Goal: Check status: Check status

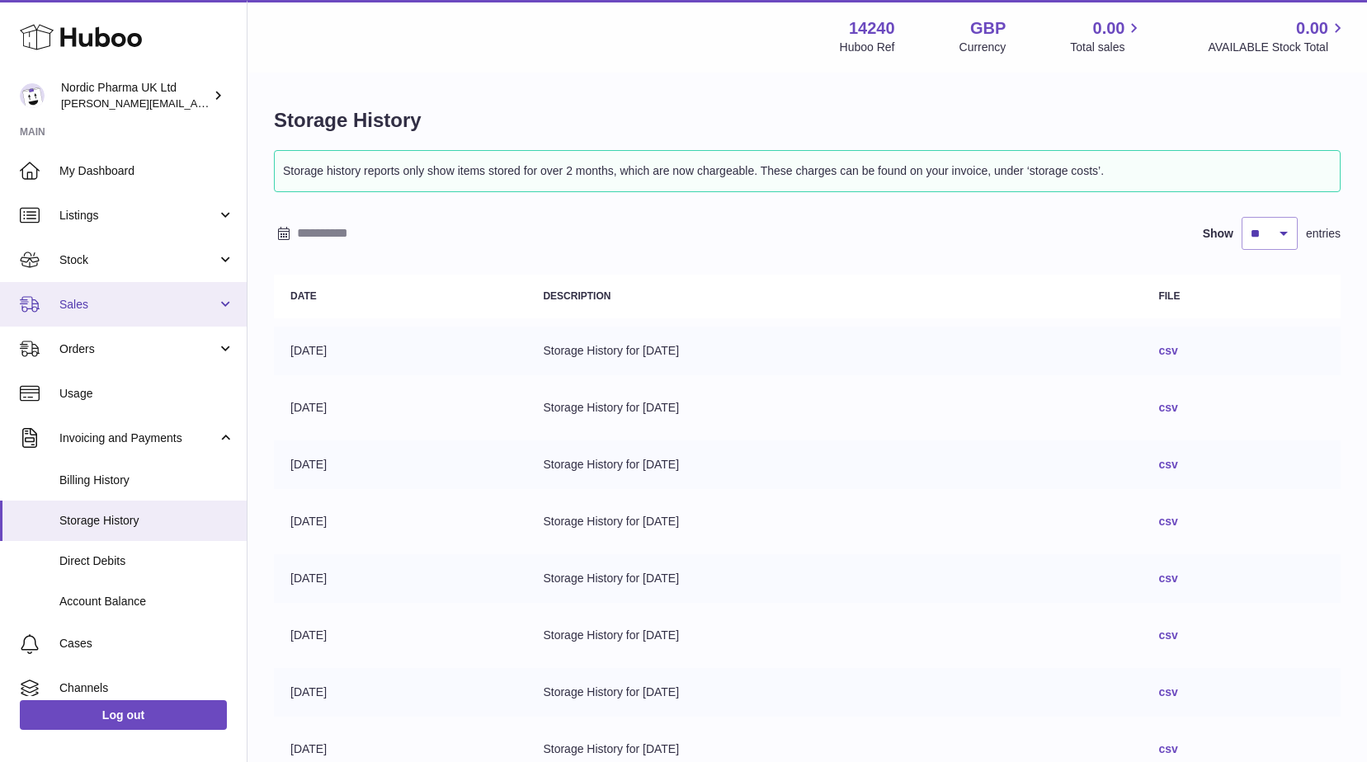
click at [106, 289] on link "Sales" at bounding box center [123, 304] width 247 height 45
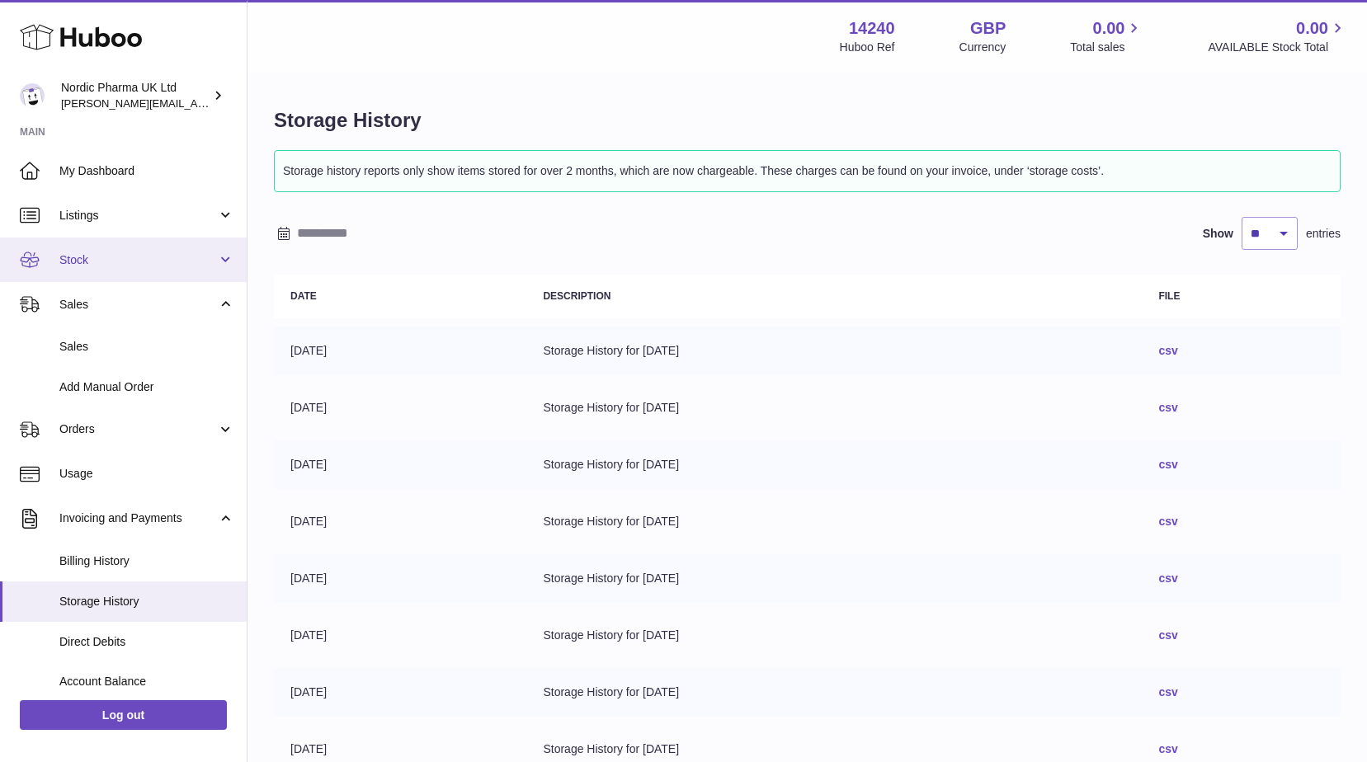
click at [104, 260] on span "Stock" at bounding box center [138, 260] width 158 height 16
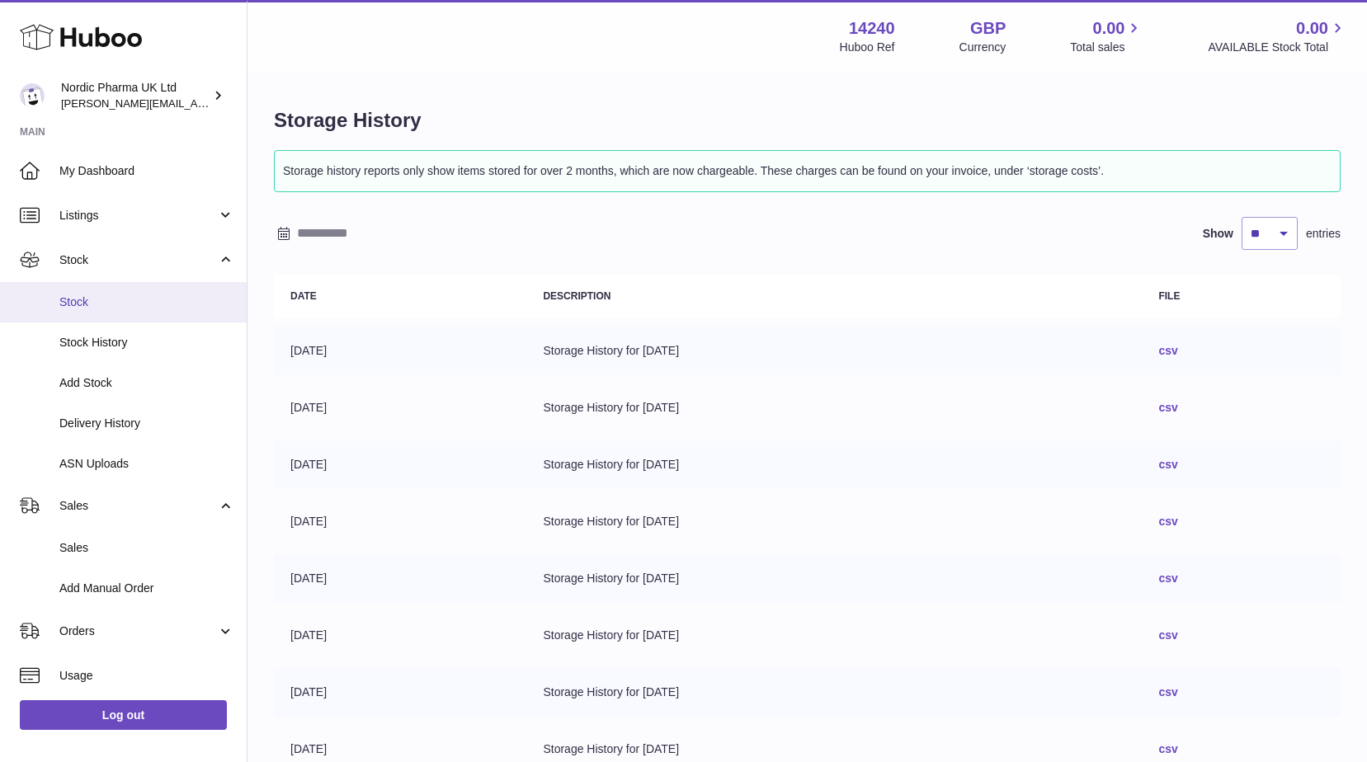
click at [97, 307] on span "Stock" at bounding box center [146, 302] width 175 height 16
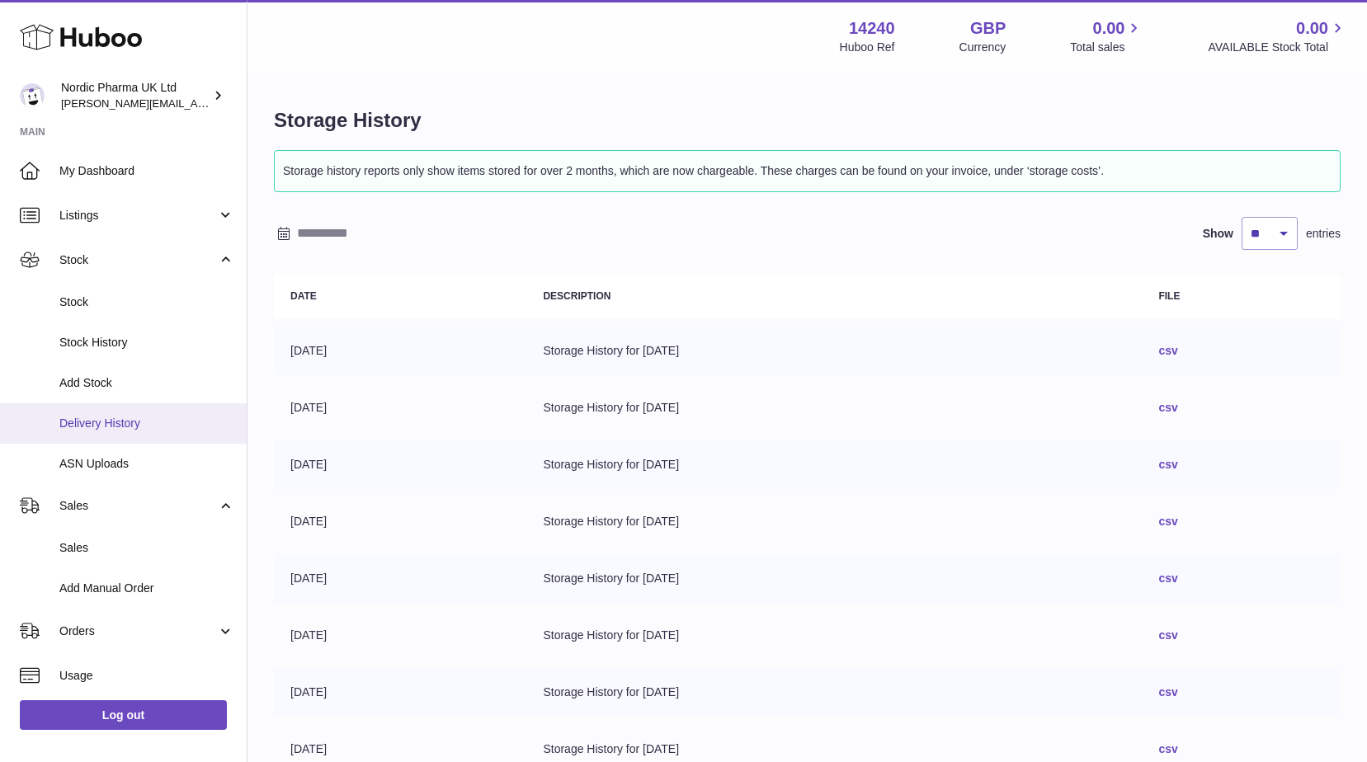
click at [120, 417] on span "Delivery History" at bounding box center [146, 424] width 175 height 16
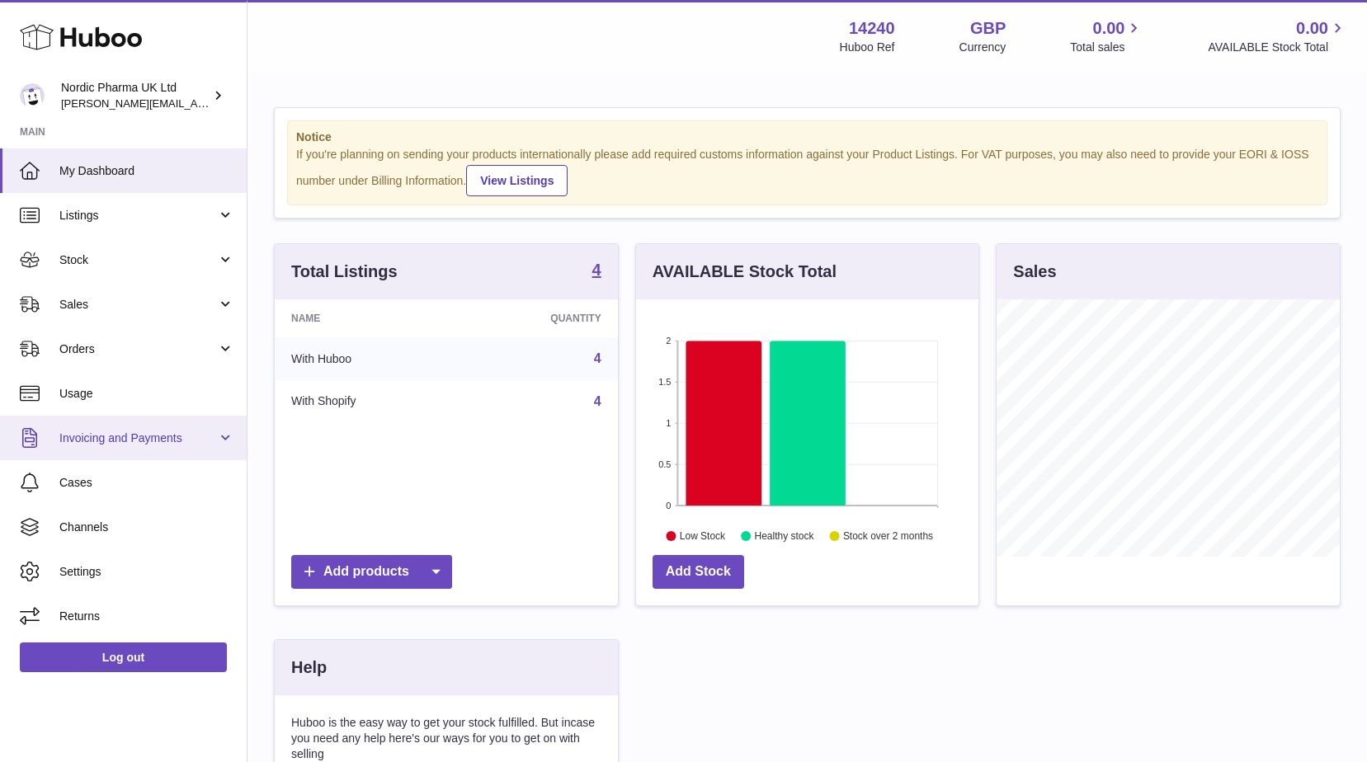
scroll to position [257, 342]
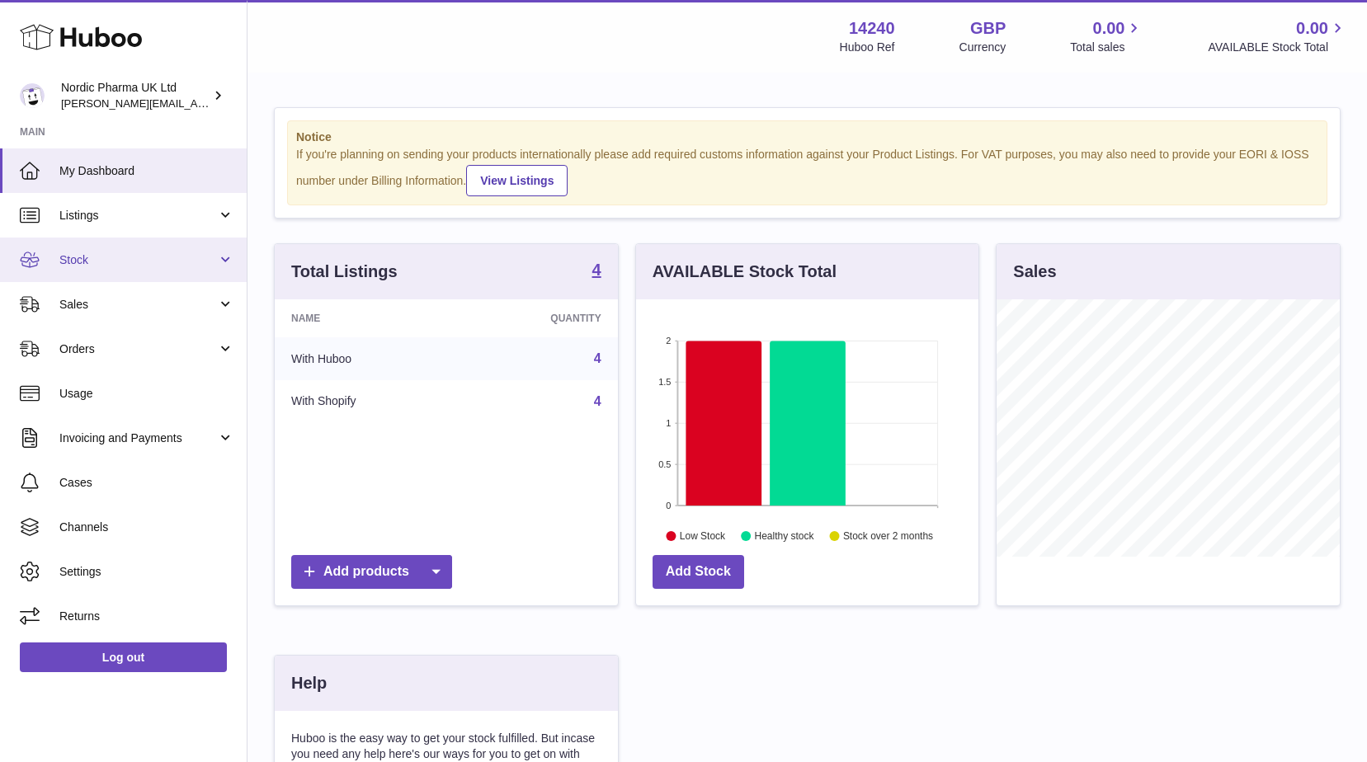
click at [106, 254] on span "Stock" at bounding box center [138, 260] width 158 height 16
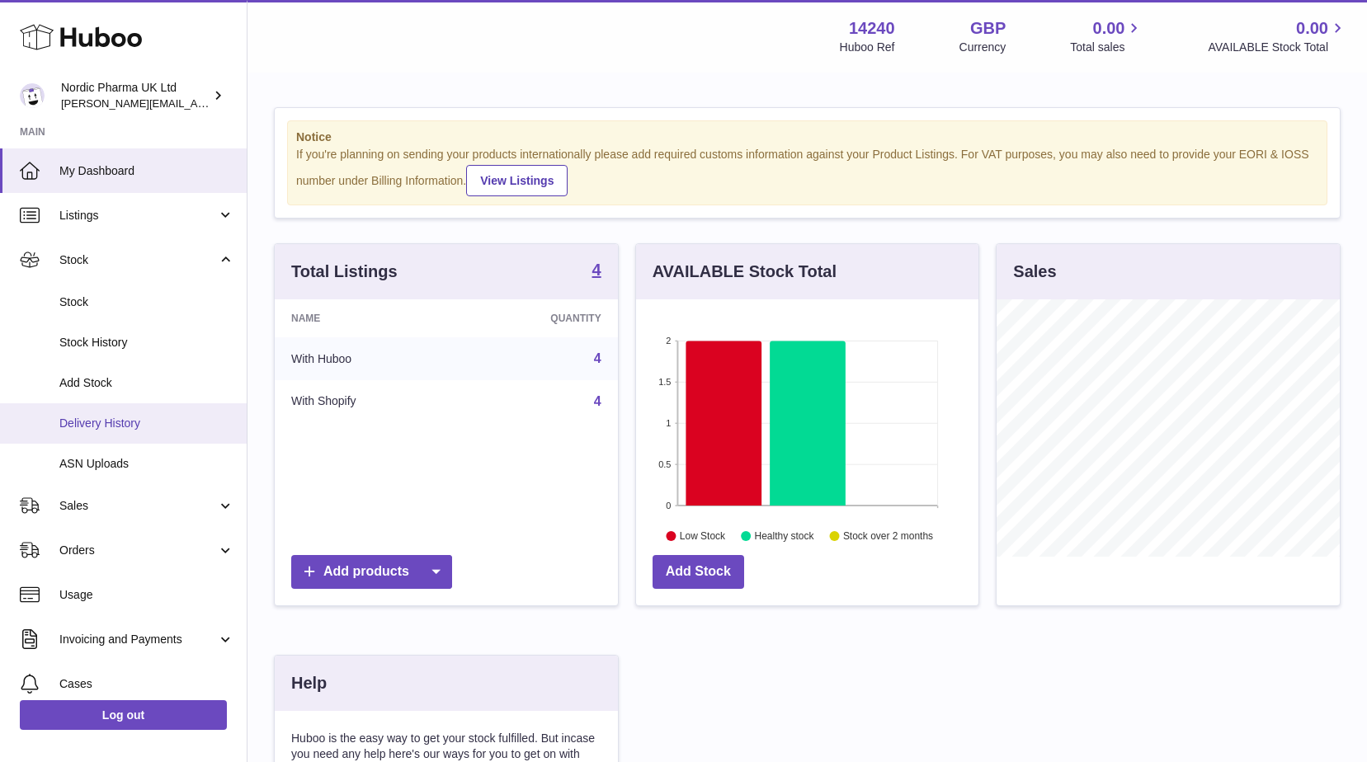
click at [120, 422] on span "Delivery History" at bounding box center [146, 424] width 175 height 16
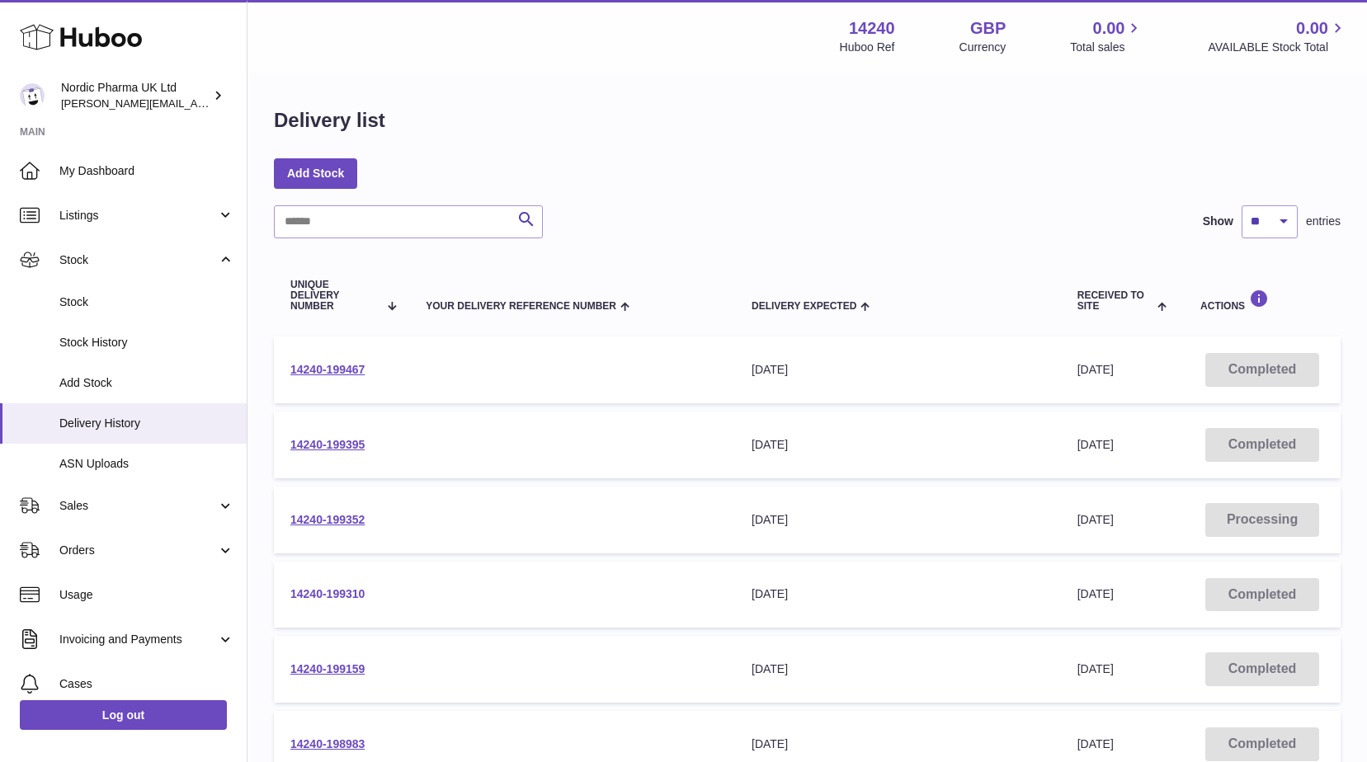
click at [339, 589] on link "14240-199310" at bounding box center [327, 593] width 74 height 13
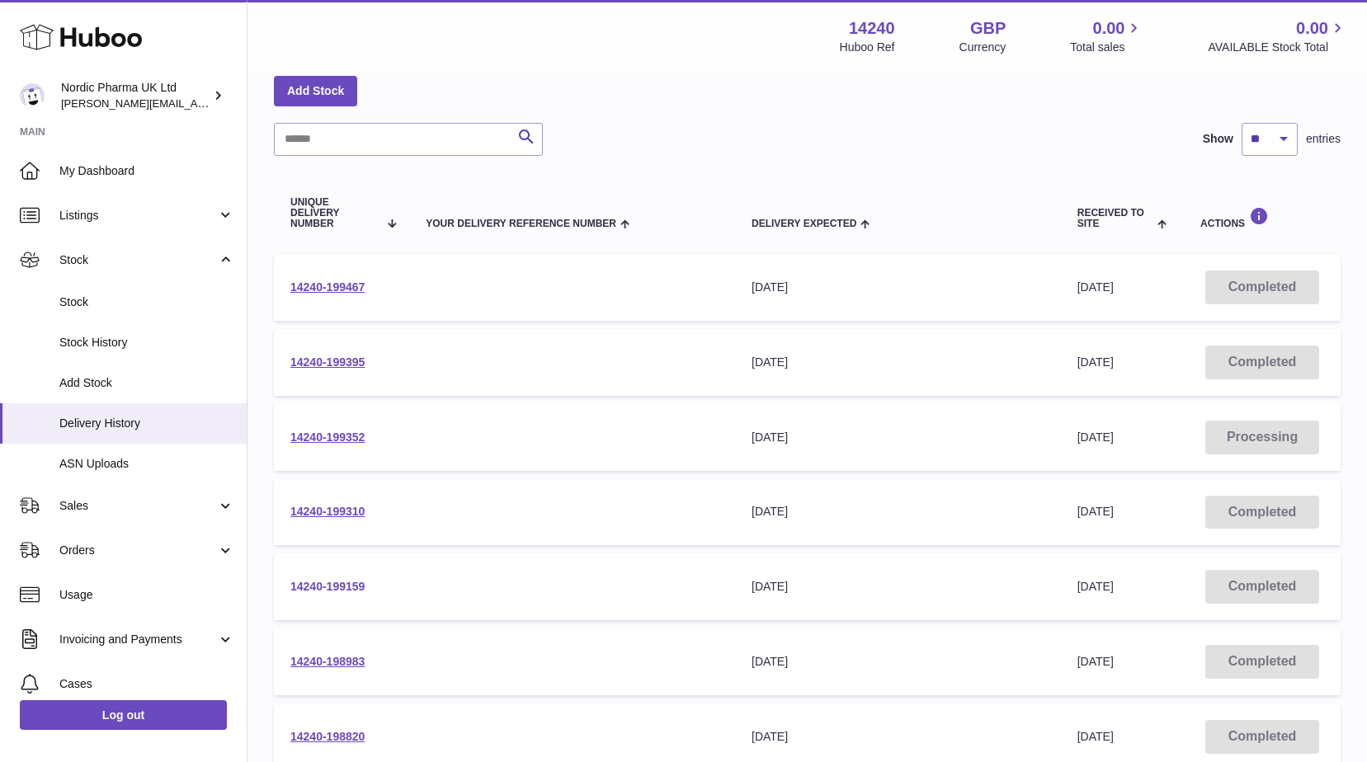
click at [346, 583] on link "14240-199159" at bounding box center [327, 586] width 74 height 13
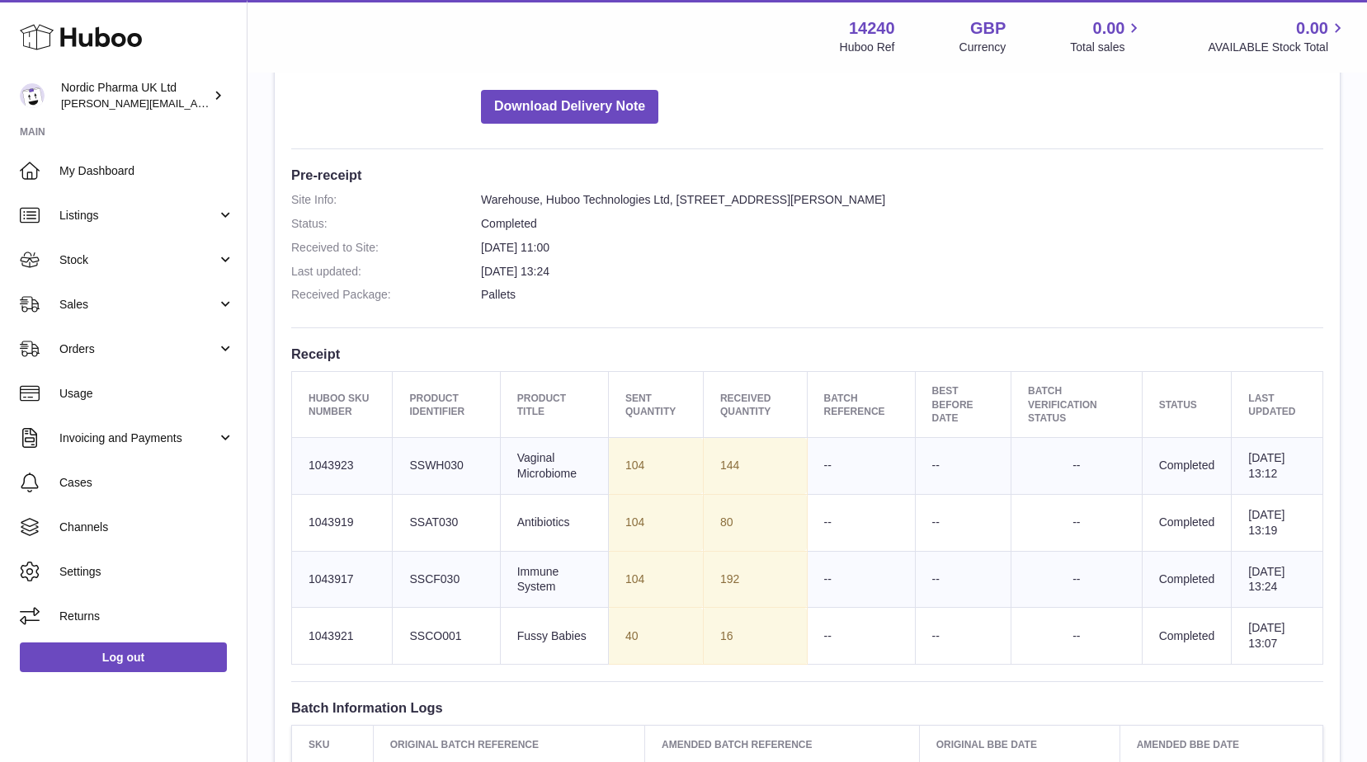
scroll to position [330, 0]
click at [126, 252] on span "Stock" at bounding box center [138, 260] width 158 height 16
